Goal: Task Accomplishment & Management: Complete application form

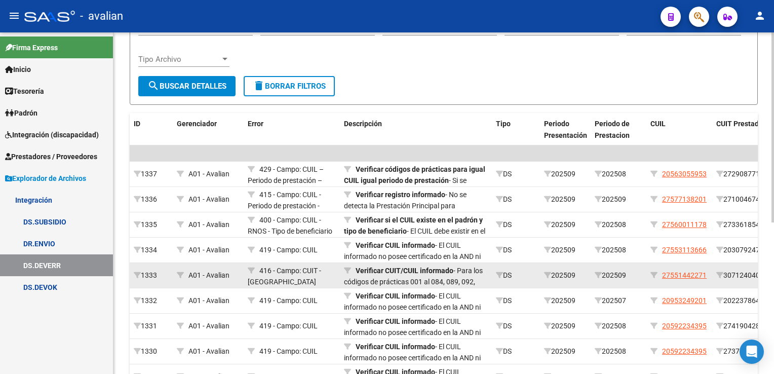
scroll to position [152, 0]
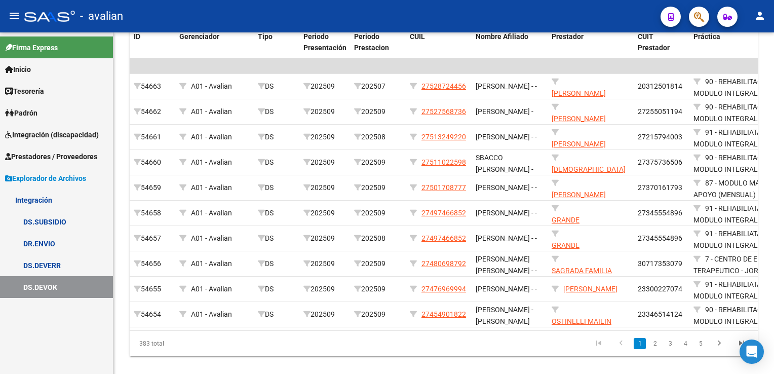
scroll to position [223, 0]
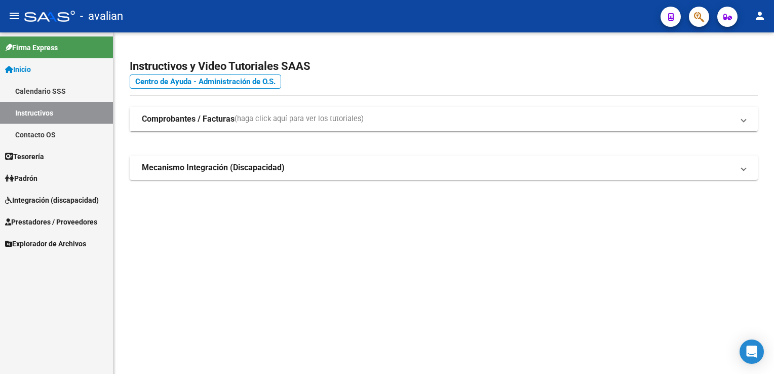
click at [58, 202] on span "Integración (discapacidad)" at bounding box center [52, 199] width 94 height 11
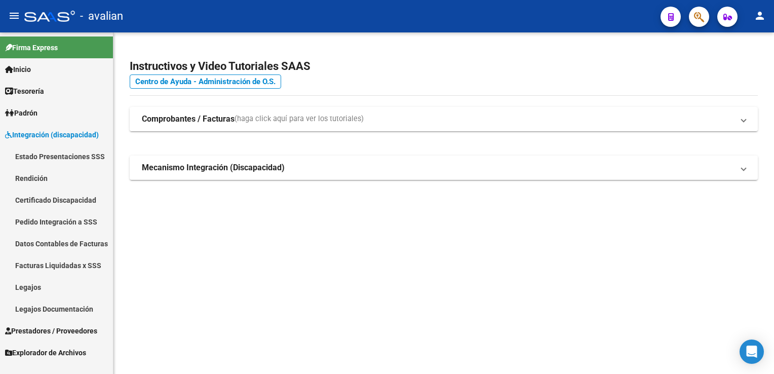
click at [65, 136] on span "Integración (discapacidad)" at bounding box center [52, 134] width 94 height 11
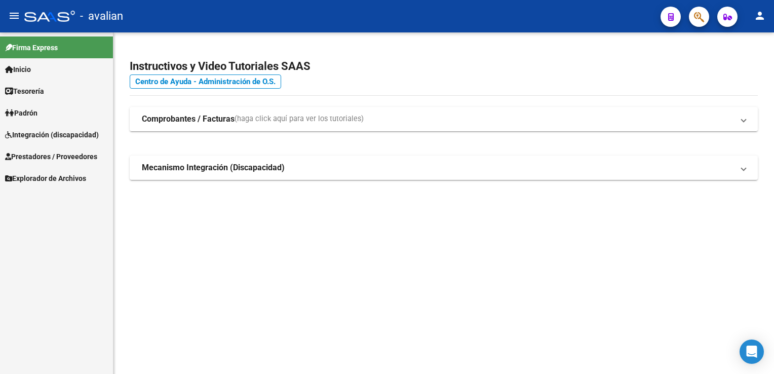
click at [68, 158] on span "Prestadores / Proveedores" at bounding box center [51, 156] width 92 height 11
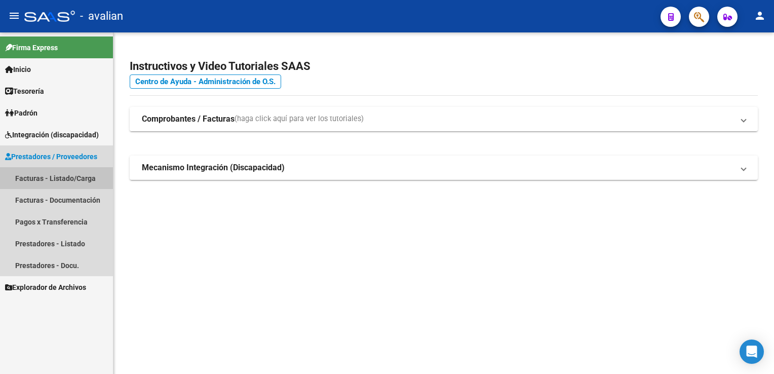
click at [65, 178] on link "Facturas - Listado/Carga" at bounding box center [56, 178] width 113 height 22
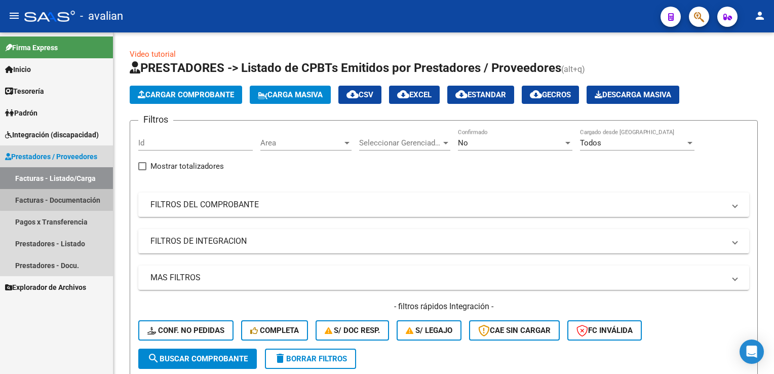
click at [72, 198] on link "Facturas - Documentación" at bounding box center [56, 200] width 113 height 22
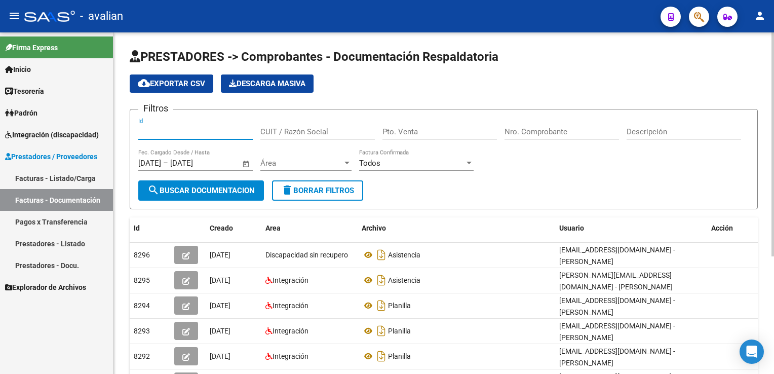
click at [172, 130] on input "Id" at bounding box center [195, 131] width 114 height 9
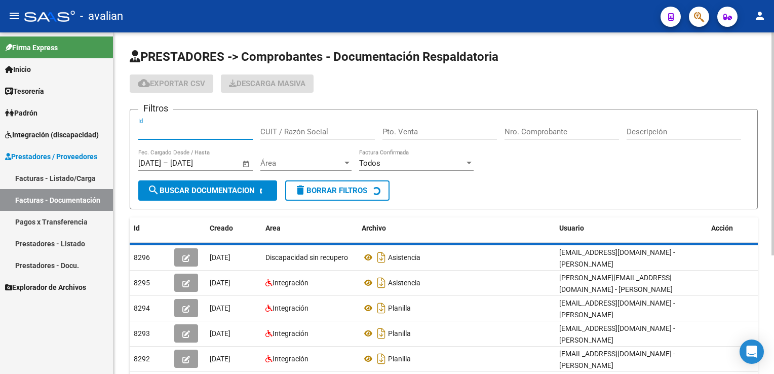
paste input "30518321842"
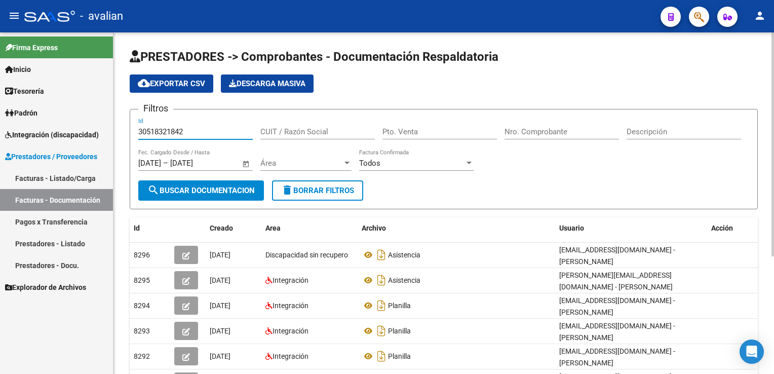
type input "30518321842"
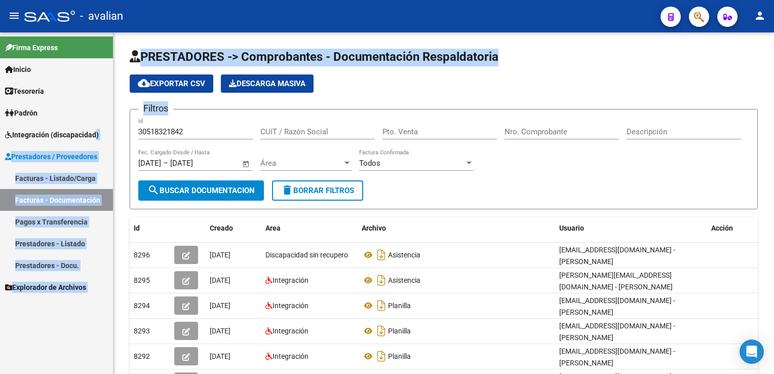
drag, startPoint x: 215, startPoint y: 126, endPoint x: 88, endPoint y: 132, distance: 127.8
click at [88, 132] on mat-sidenav-container "Firma Express Inicio Calendario SSS Instructivos Contacto OS Tesorería Extracto…" at bounding box center [387, 202] width 774 height 341
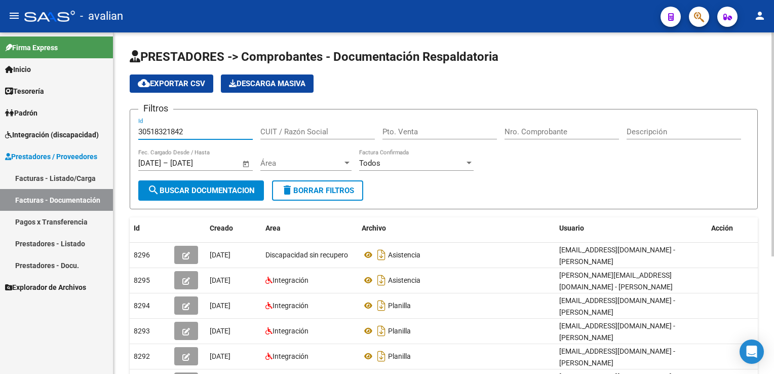
drag, startPoint x: 88, startPoint y: 132, endPoint x: 200, endPoint y: 129, distance: 112.0
click at [200, 129] on input "30518321842" at bounding box center [195, 131] width 114 height 9
drag, startPoint x: 200, startPoint y: 130, endPoint x: 99, endPoint y: 135, distance: 100.9
click at [102, 137] on mat-sidenav-container "Firma Express Inicio Calendario SSS Instructivos Contacto OS Tesorería Extracto…" at bounding box center [387, 202] width 774 height 341
click at [298, 133] on input "CUIT / Razón Social" at bounding box center [317, 131] width 114 height 9
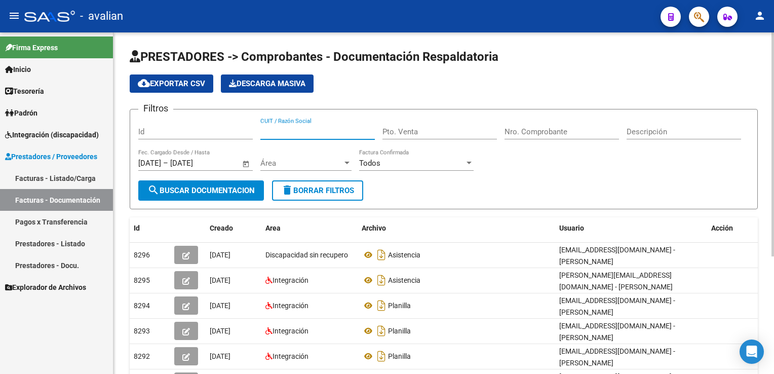
paste input "30518321842"
click at [298, 133] on input "30518321842" at bounding box center [317, 131] width 114 height 9
type input "30518321842"
click at [210, 194] on button "search Buscar Documentacion" at bounding box center [201, 190] width 126 height 20
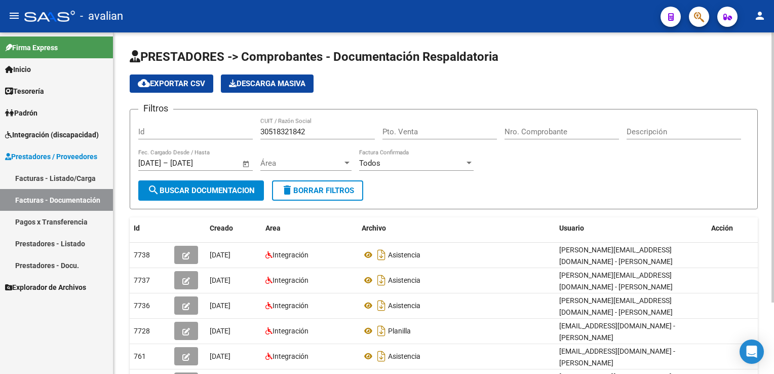
click at [308, 158] on span "Área" at bounding box center [301, 162] width 82 height 9
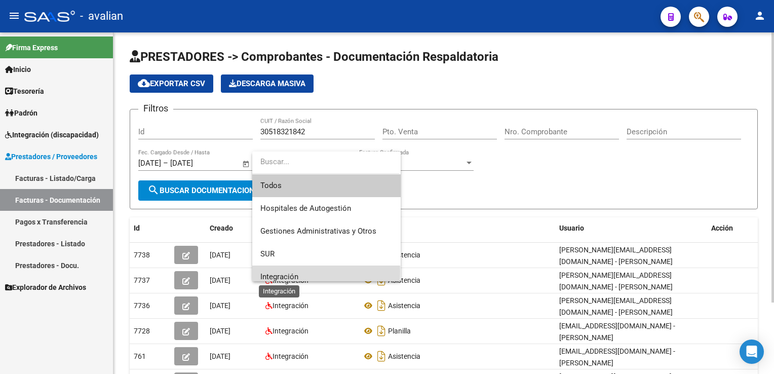
drag, startPoint x: 279, startPoint y: 271, endPoint x: 244, endPoint y: 227, distance: 56.2
click at [279, 272] on span "Integración" at bounding box center [279, 276] width 38 height 9
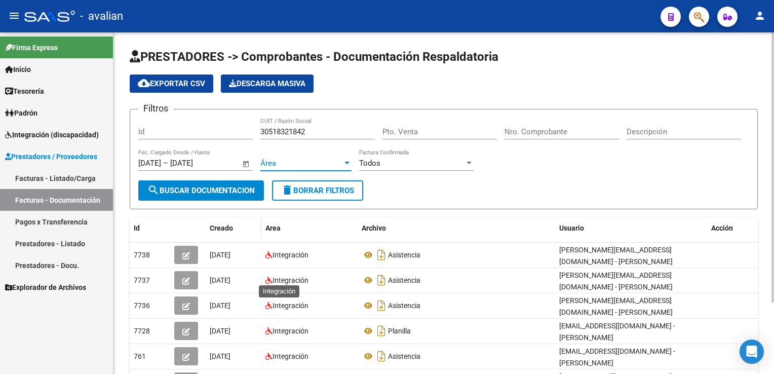
scroll to position [6, 0]
click at [227, 191] on span "search Buscar Documentacion" at bounding box center [200, 190] width 107 height 9
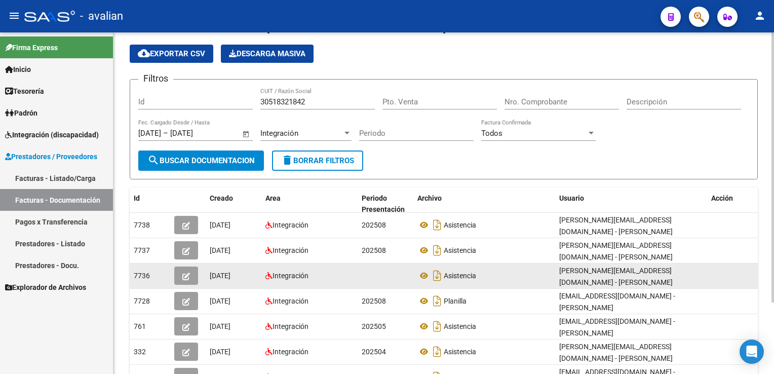
scroll to position [90, 0]
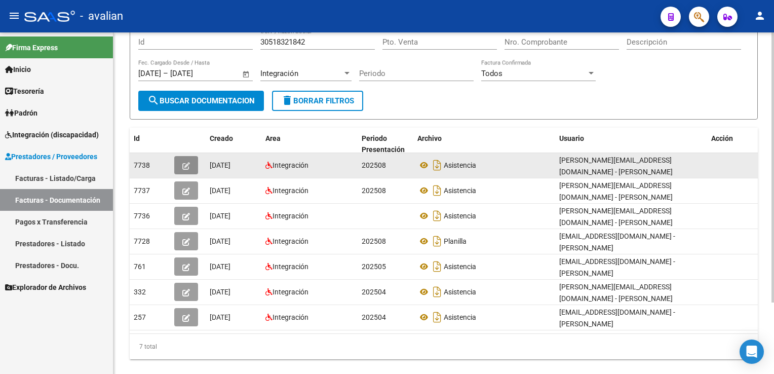
click at [178, 164] on button "button" at bounding box center [186, 165] width 24 height 18
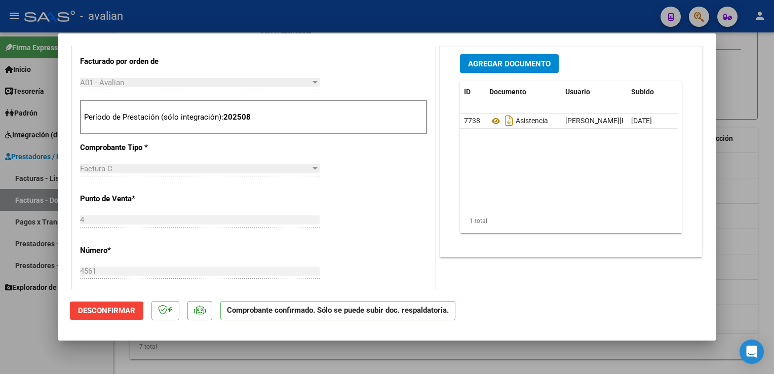
scroll to position [456, 0]
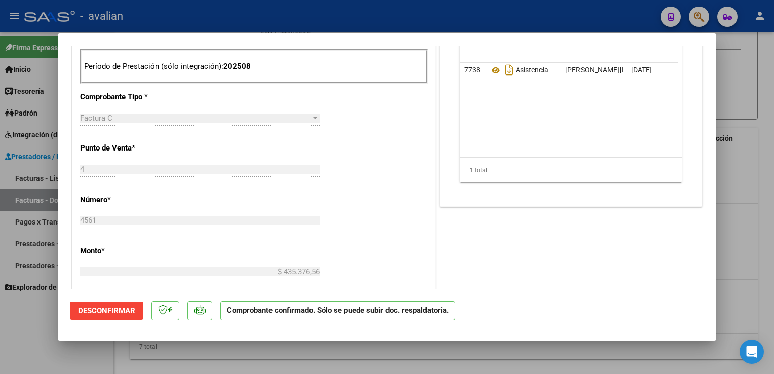
drag, startPoint x: 360, startPoint y: 19, endPoint x: 360, endPoint y: 25, distance: 6.1
click at [360, 19] on div at bounding box center [387, 187] width 774 height 374
type input "$ 0,00"
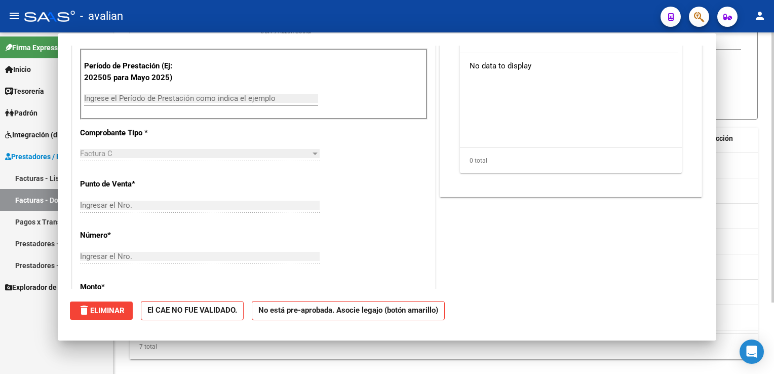
scroll to position [90, 0]
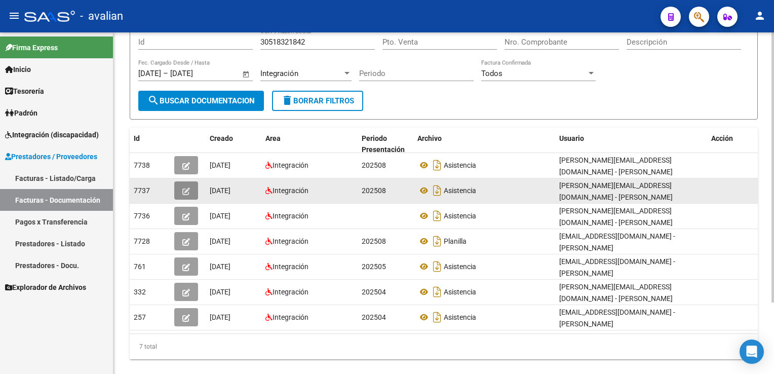
click at [188, 186] on span "button" at bounding box center [186, 190] width 8 height 9
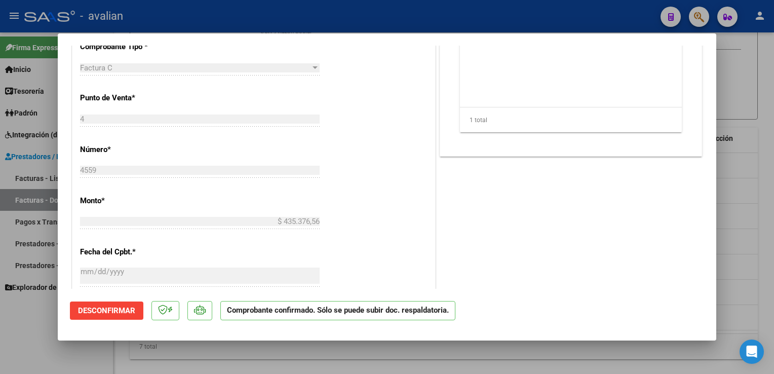
scroll to position [506, 0]
click at [276, 14] on div at bounding box center [387, 187] width 774 height 374
type input "$ 0,00"
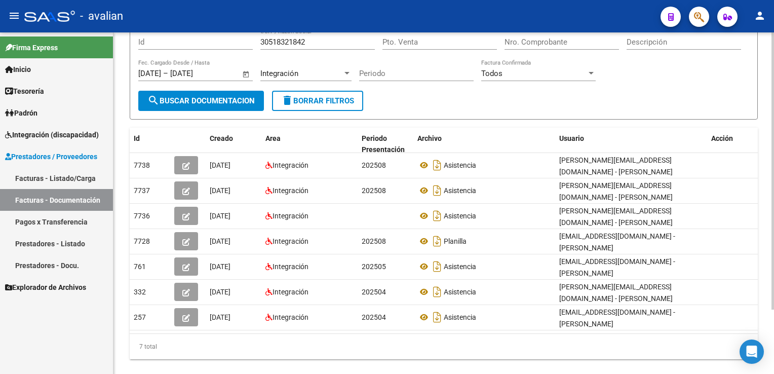
scroll to position [90, 0]
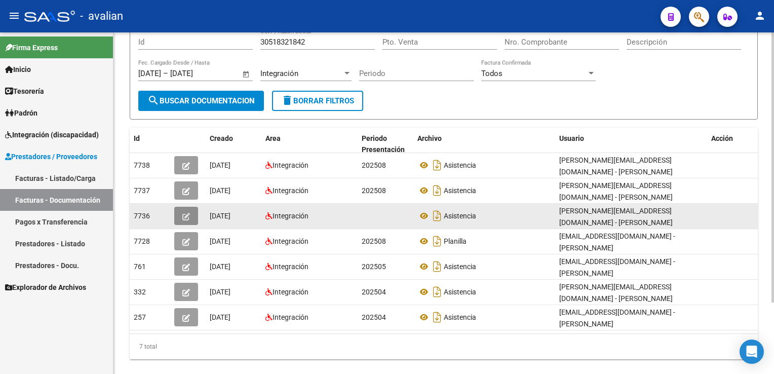
click at [192, 211] on button "button" at bounding box center [186, 216] width 24 height 18
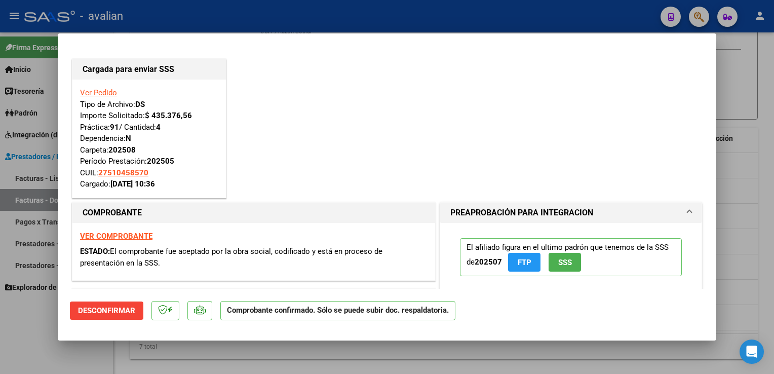
scroll to position [0, 0]
click at [297, 16] on div at bounding box center [387, 187] width 774 height 374
type input "$ 0,00"
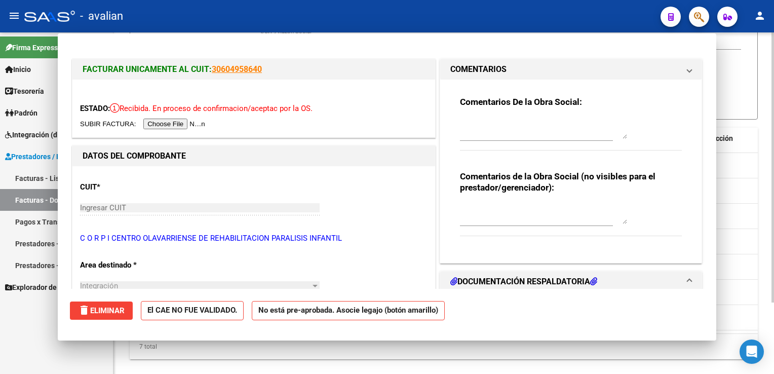
scroll to position [90, 0]
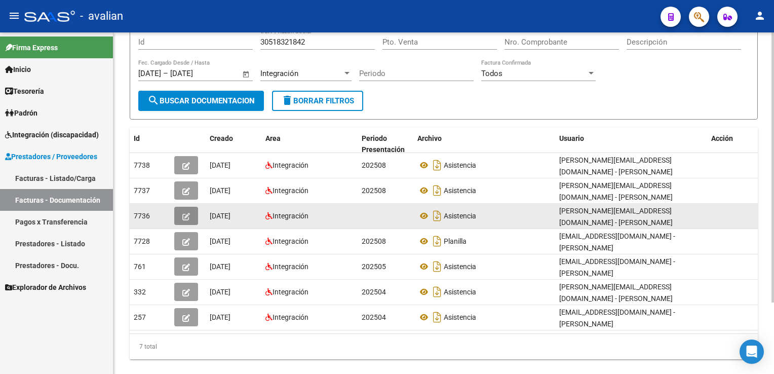
click at [188, 213] on icon "button" at bounding box center [186, 217] width 8 height 8
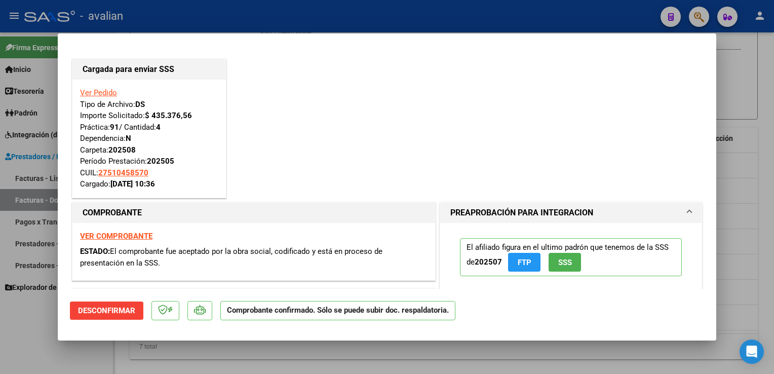
scroll to position [51, 0]
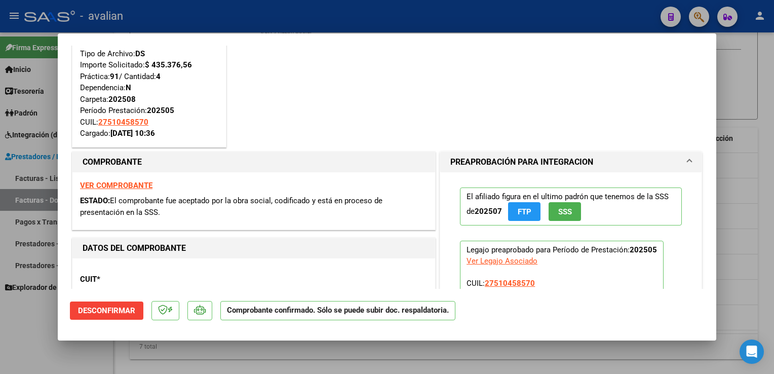
click at [128, 185] on strong "VER COMPROBANTE" at bounding box center [116, 185] width 72 height 9
